Goal: Navigation & Orientation: Find specific page/section

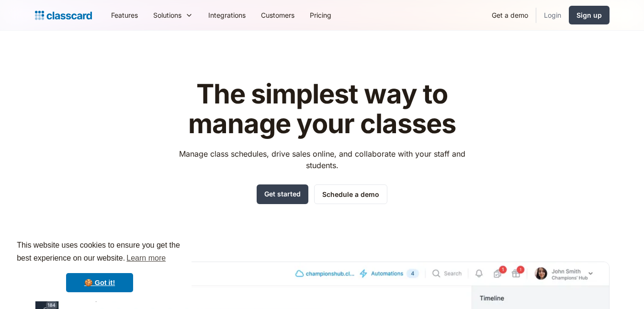
click at [557, 17] on link "Login" at bounding box center [552, 15] width 33 height 22
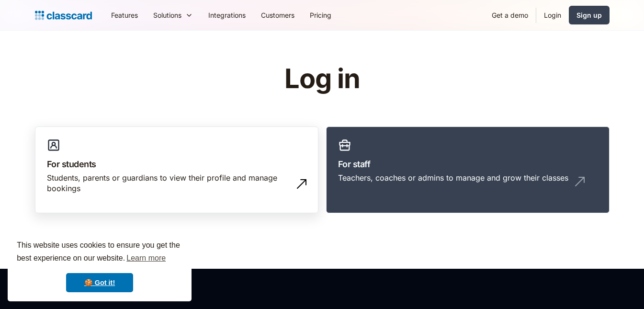
click at [223, 160] on h3 "For students" at bounding box center [177, 164] width 260 height 13
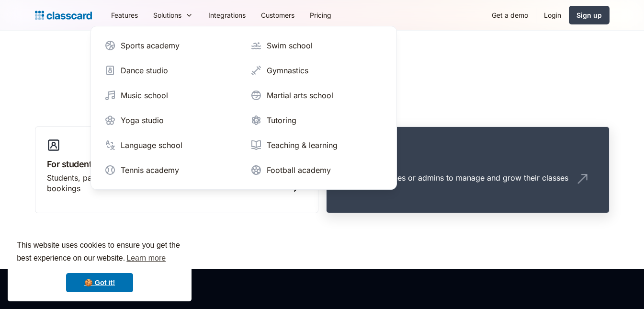
click at [483, 166] on h3 "For staff" at bounding box center [468, 164] width 260 height 13
